Goal: Task Accomplishment & Management: Manage account settings

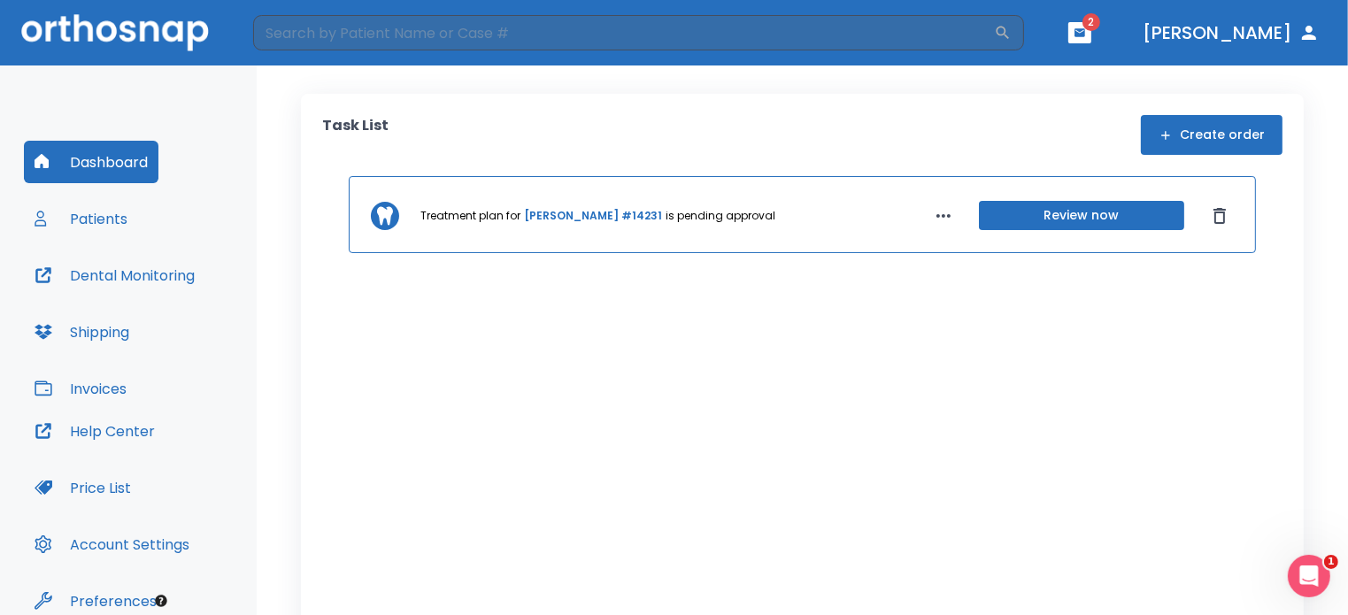
click at [1109, 219] on button "Review now" at bounding box center [1081, 215] width 205 height 29
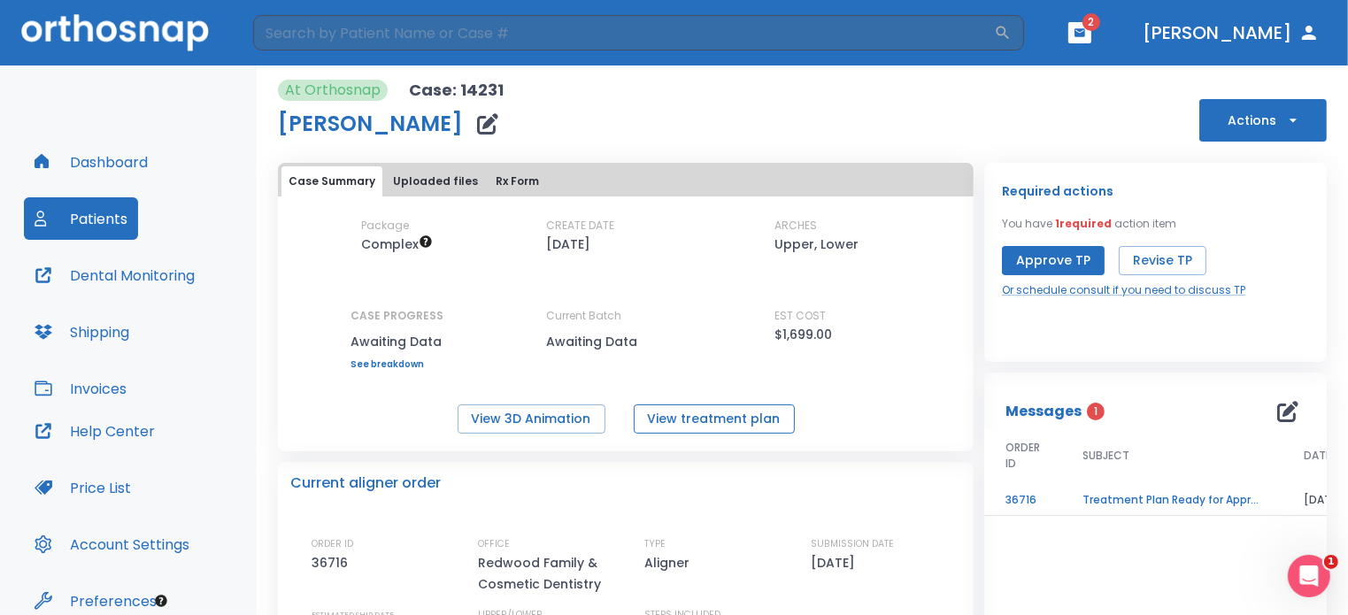
click at [709, 408] on button "View treatment plan" at bounding box center [714, 419] width 161 height 29
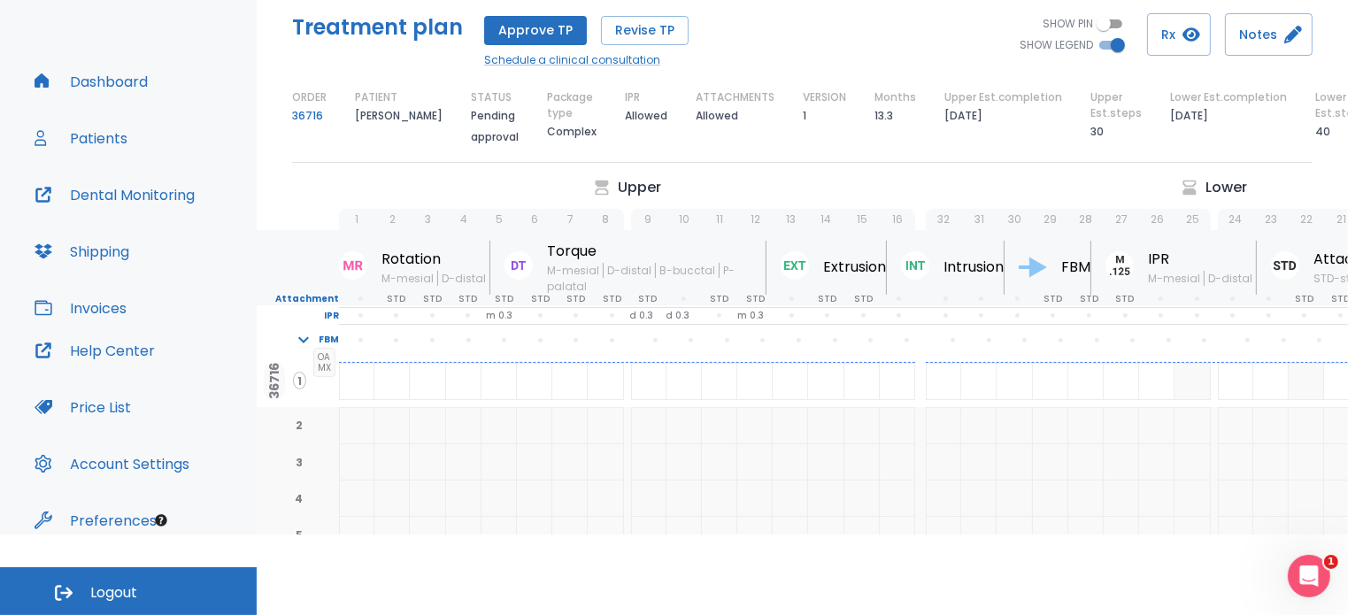
drag, startPoint x: 844, startPoint y: 155, endPoint x: 773, endPoint y: 172, distance: 73.6
click at [773, 172] on div "Treatment plan Approve TP Revise TP Schedule a clinical consultation SHOW PIN S…" at bounding box center [802, 81] width 1091 height 192
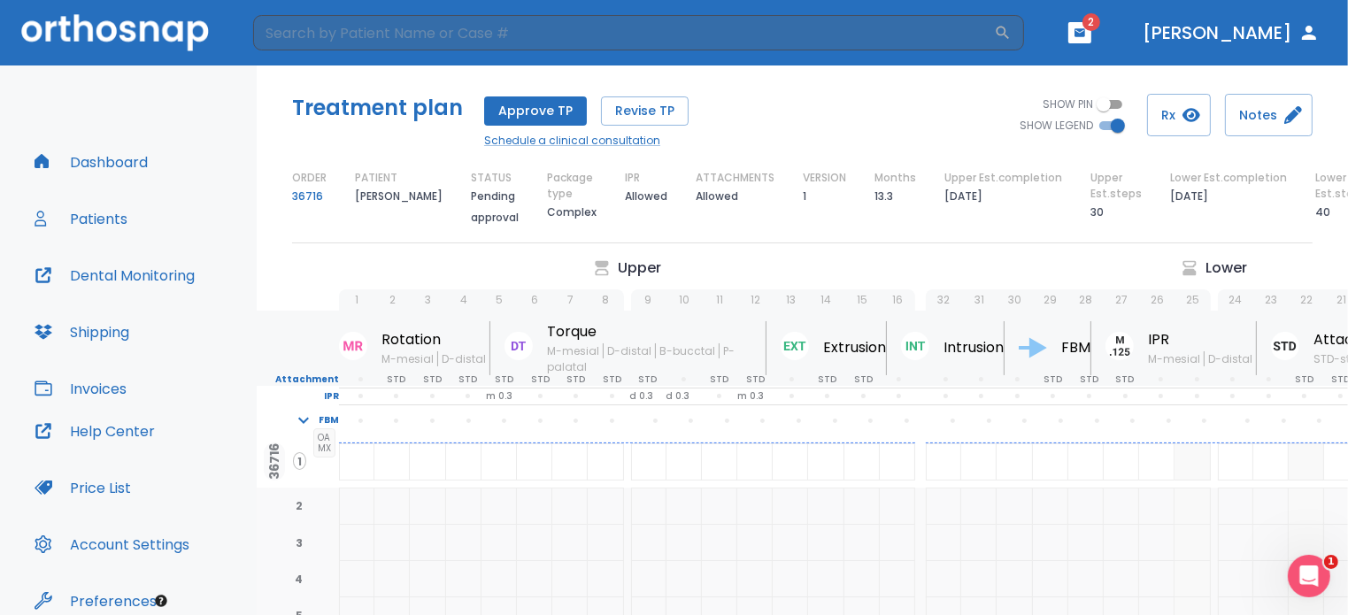
click at [91, 201] on button "Patients" at bounding box center [81, 218] width 114 height 42
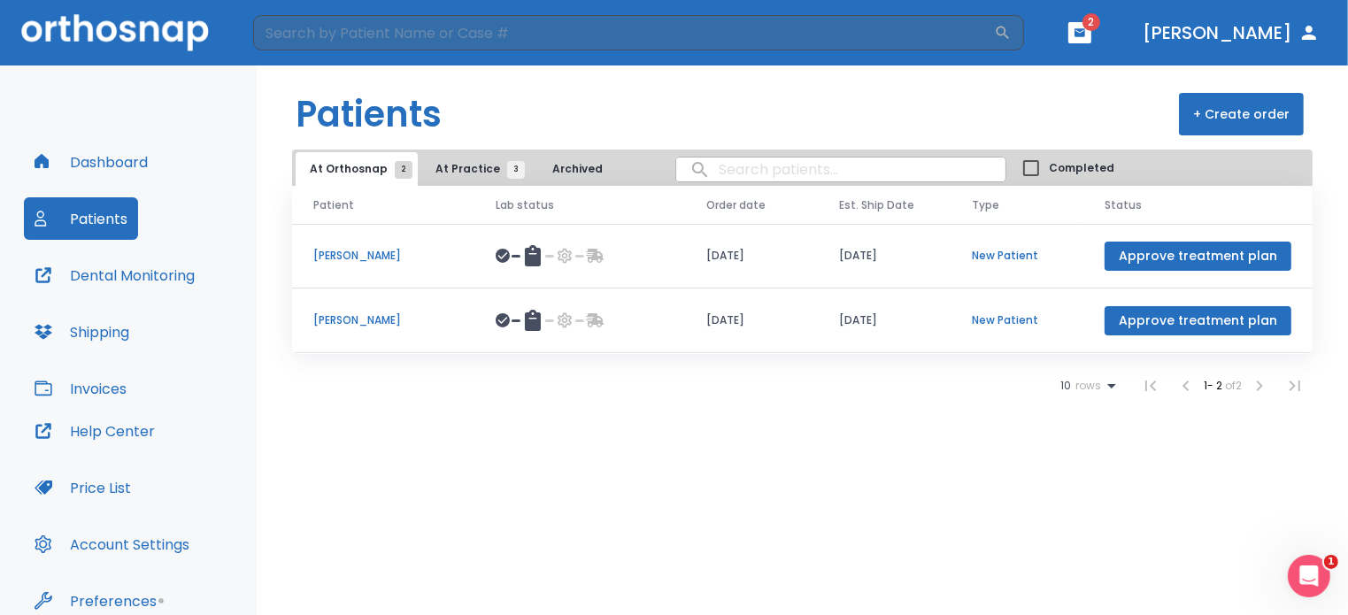
click at [390, 326] on p "[PERSON_NAME]" at bounding box center [383, 320] width 140 height 16
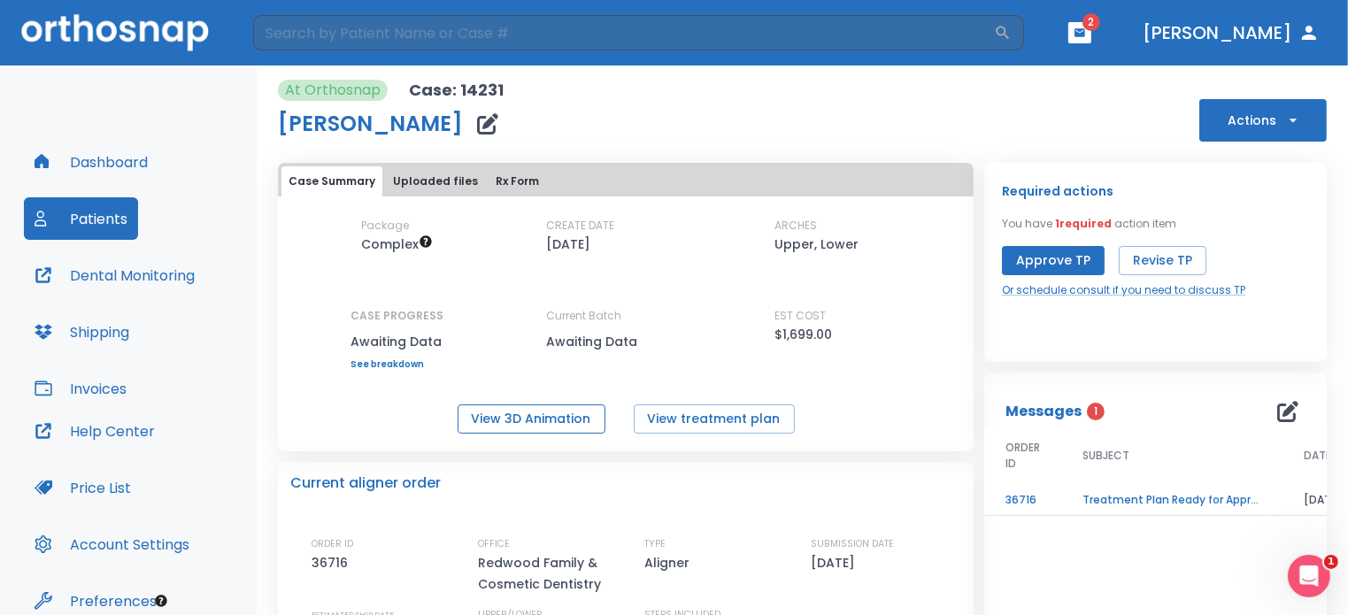
click at [543, 410] on button "View 3D Animation" at bounding box center [532, 419] width 148 height 29
click at [1179, 262] on button "Revise TP" at bounding box center [1163, 260] width 88 height 29
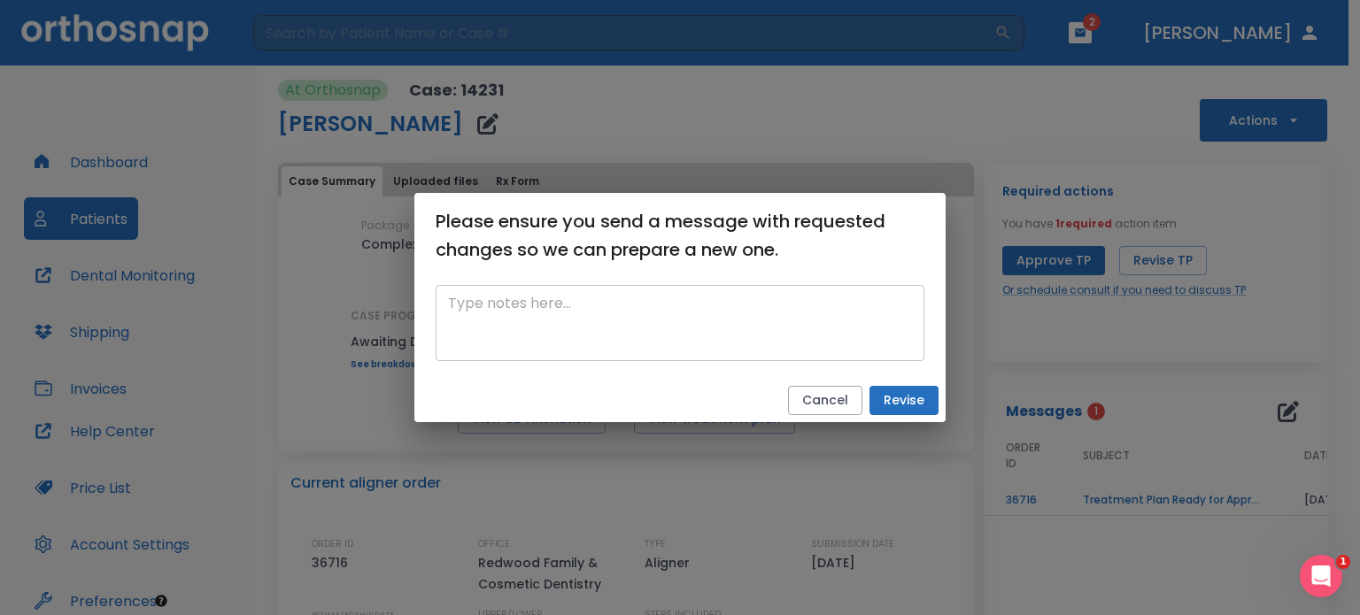
click at [651, 320] on textarea at bounding box center [680, 323] width 464 height 61
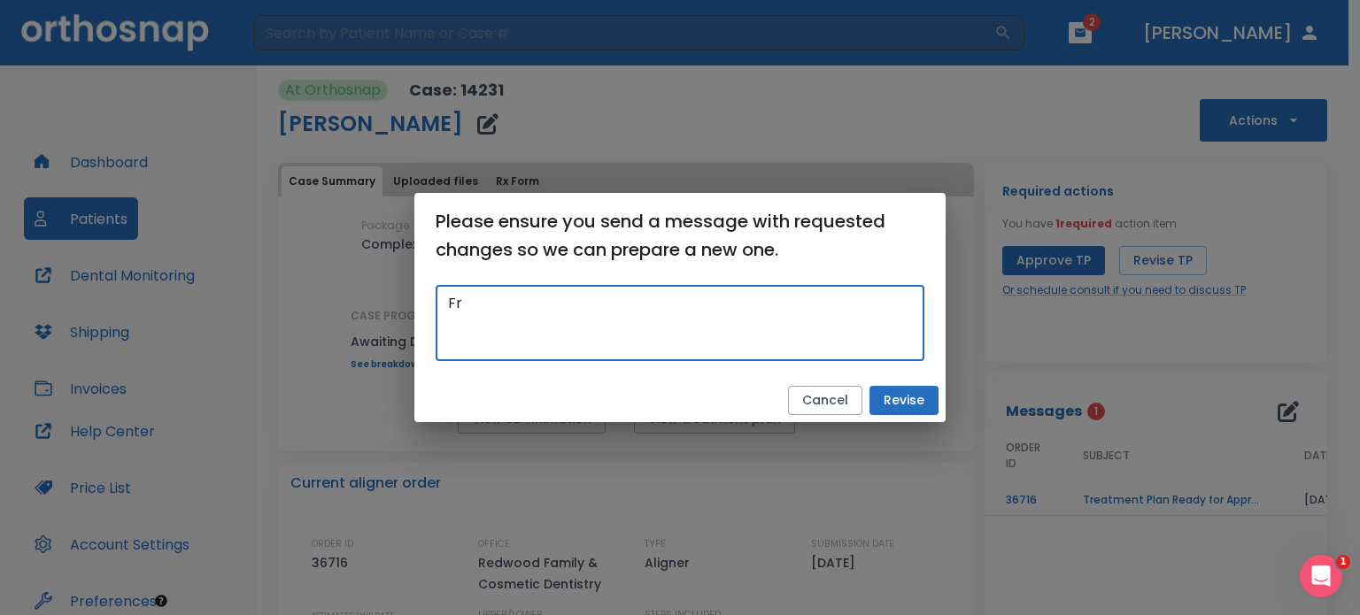
type textarea "F"
type textarea "Anterior teeth are not touching from the bottom."
click at [920, 398] on button "Revise" at bounding box center [903, 400] width 69 height 29
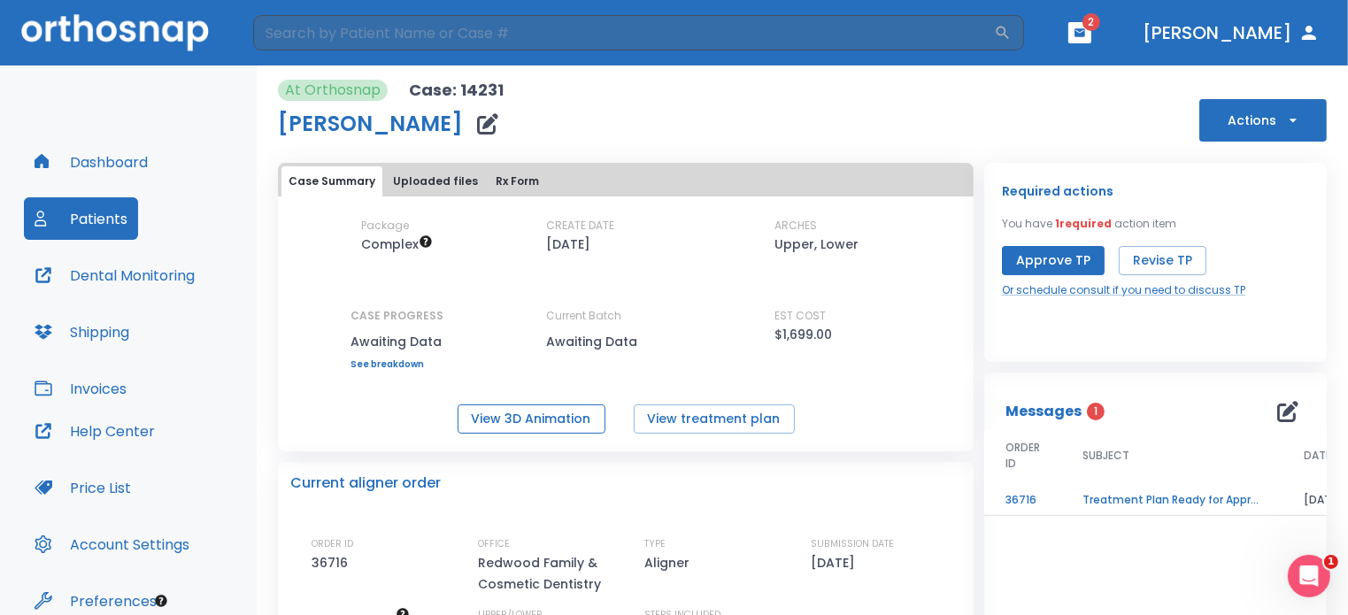
click at [526, 412] on button "View 3D Animation" at bounding box center [532, 419] width 148 height 29
